Goal: Navigation & Orientation: Find specific page/section

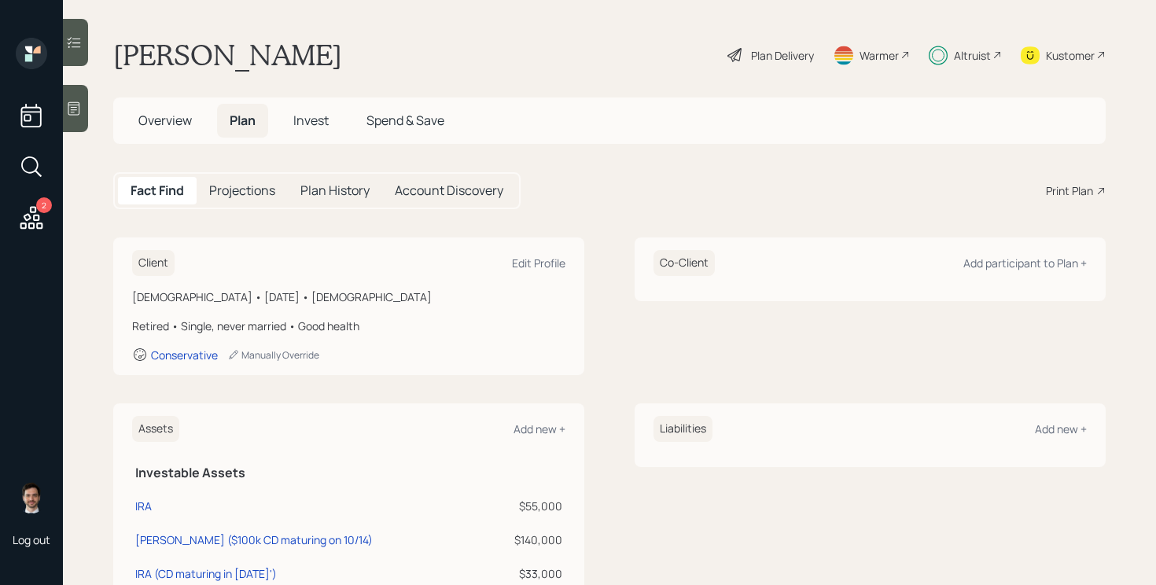
click at [759, 53] on div "Plan Delivery" at bounding box center [782, 55] width 63 height 17
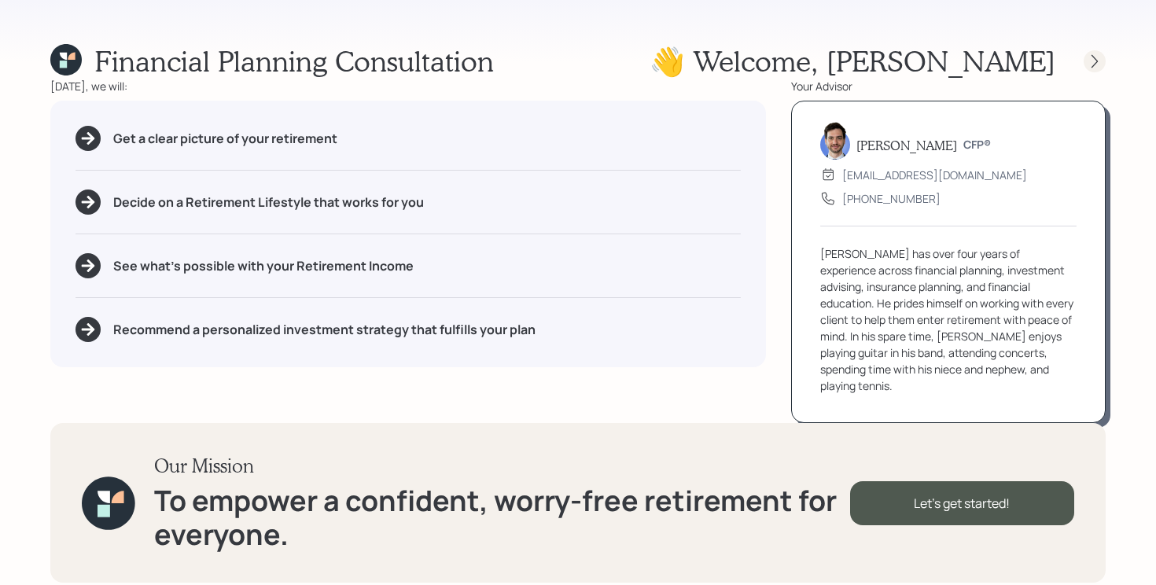
click at [1093, 68] on icon at bounding box center [1095, 61] width 16 height 16
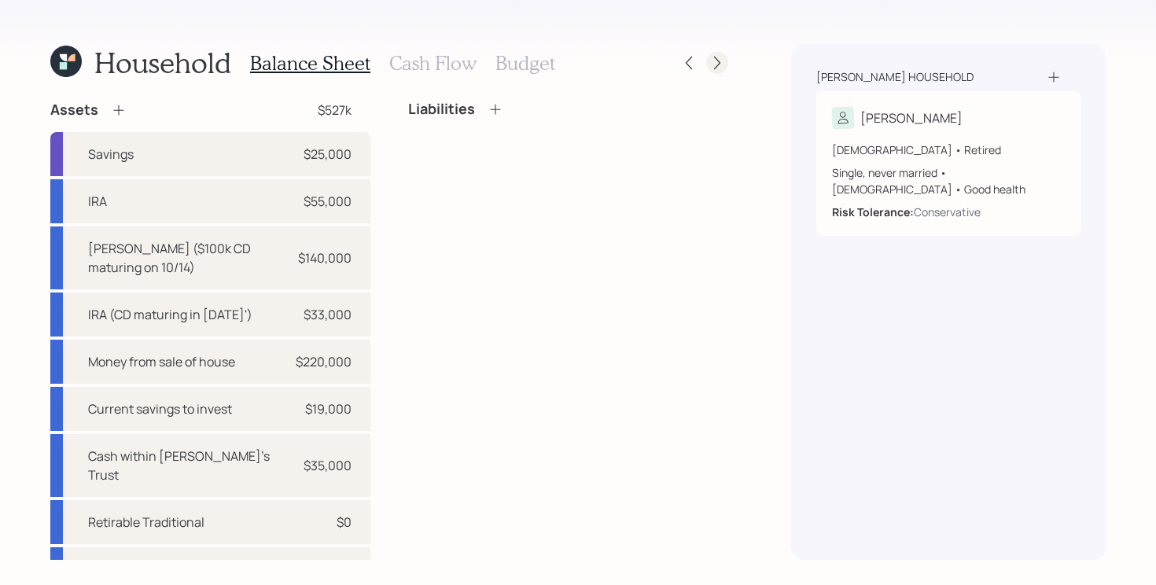
click at [718, 68] on icon at bounding box center [718, 63] width 16 height 16
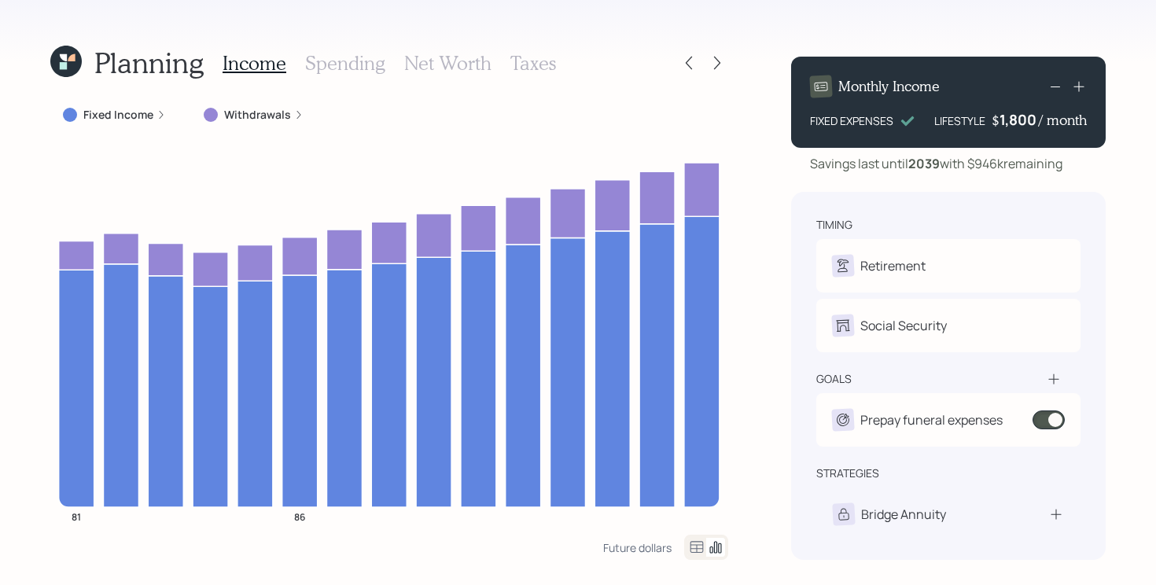
click at [718, 68] on icon at bounding box center [718, 63] width 16 height 16
